Goal: Share content: Share content

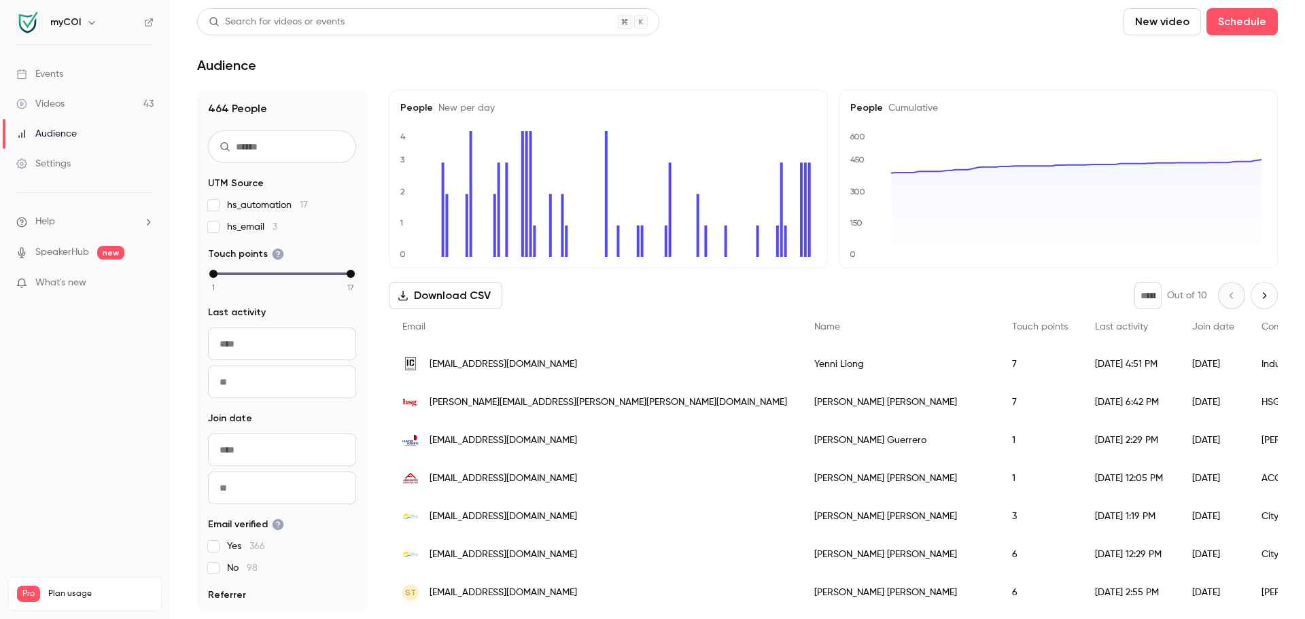
click at [53, 98] on div "Videos" at bounding box center [40, 104] width 48 height 14
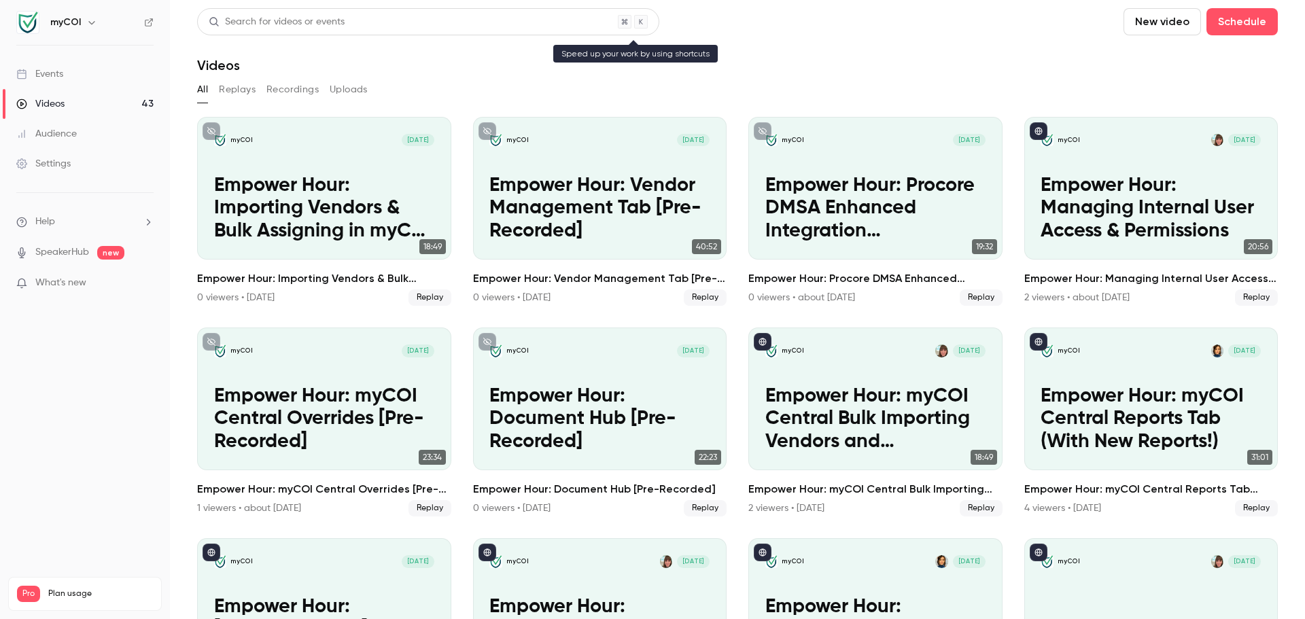
click at [270, 17] on div "Search for videos or events" at bounding box center [277, 22] width 136 height 14
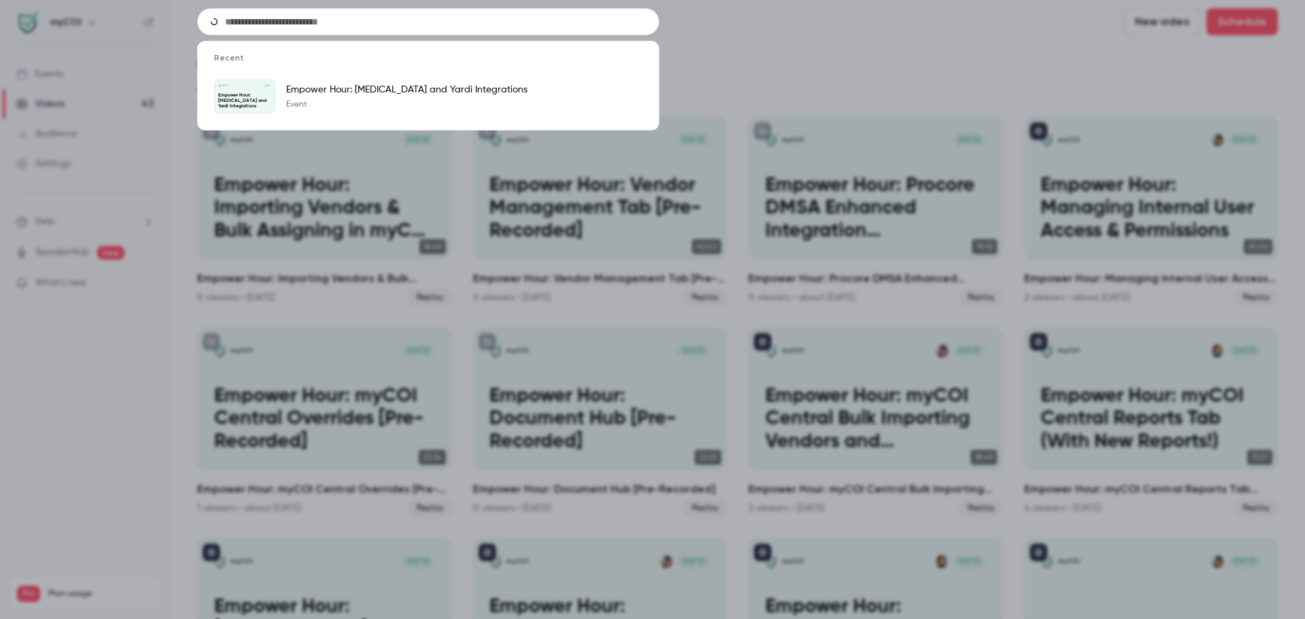
click at [275, 14] on input "text" at bounding box center [428, 21] width 462 height 27
click at [358, 93] on p "Empower Hour: [MEDICAL_DATA] and Yardi Integrations" at bounding box center [406, 90] width 241 height 14
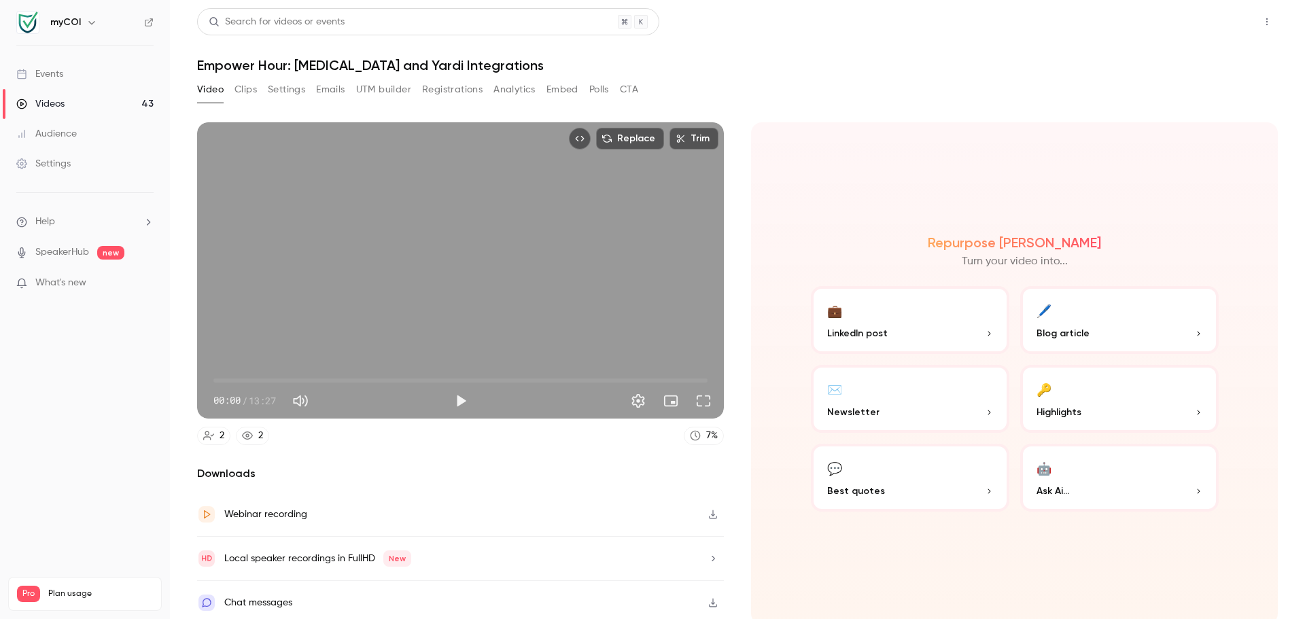
click at [1218, 20] on button "Share" at bounding box center [1219, 21] width 54 height 27
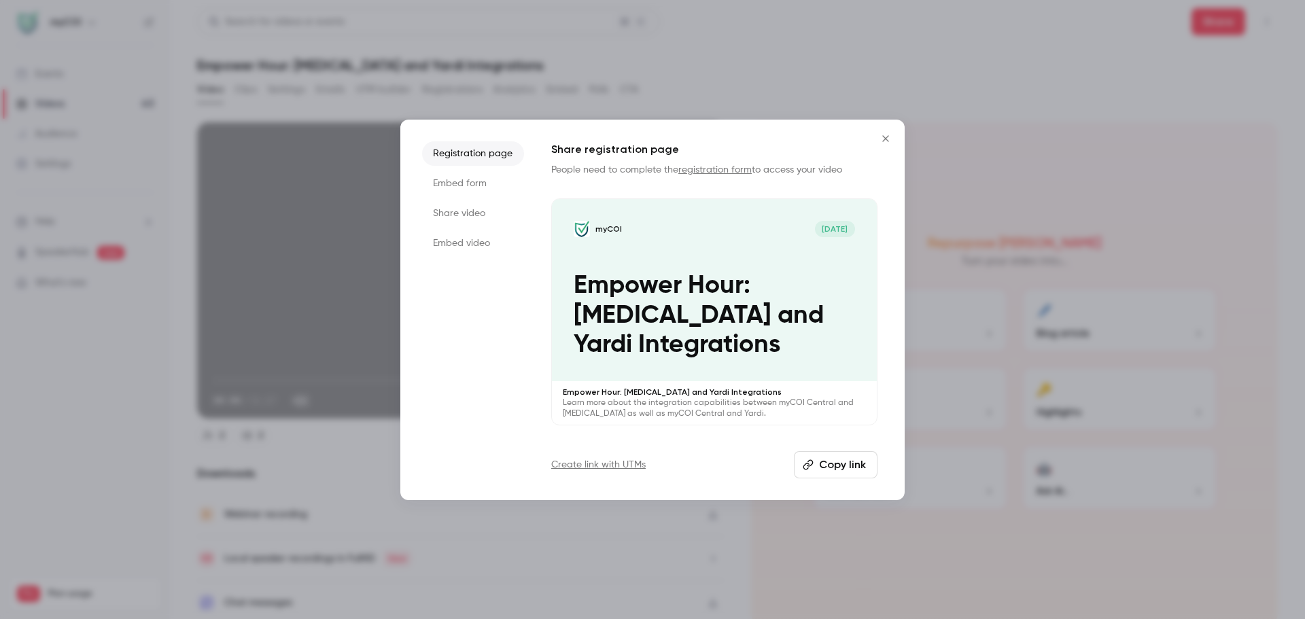
click at [827, 466] on button "Copy link" at bounding box center [836, 464] width 84 height 27
click at [885, 134] on icon "Close" at bounding box center [886, 138] width 16 height 11
